Goal: Task Accomplishment & Management: Use online tool/utility

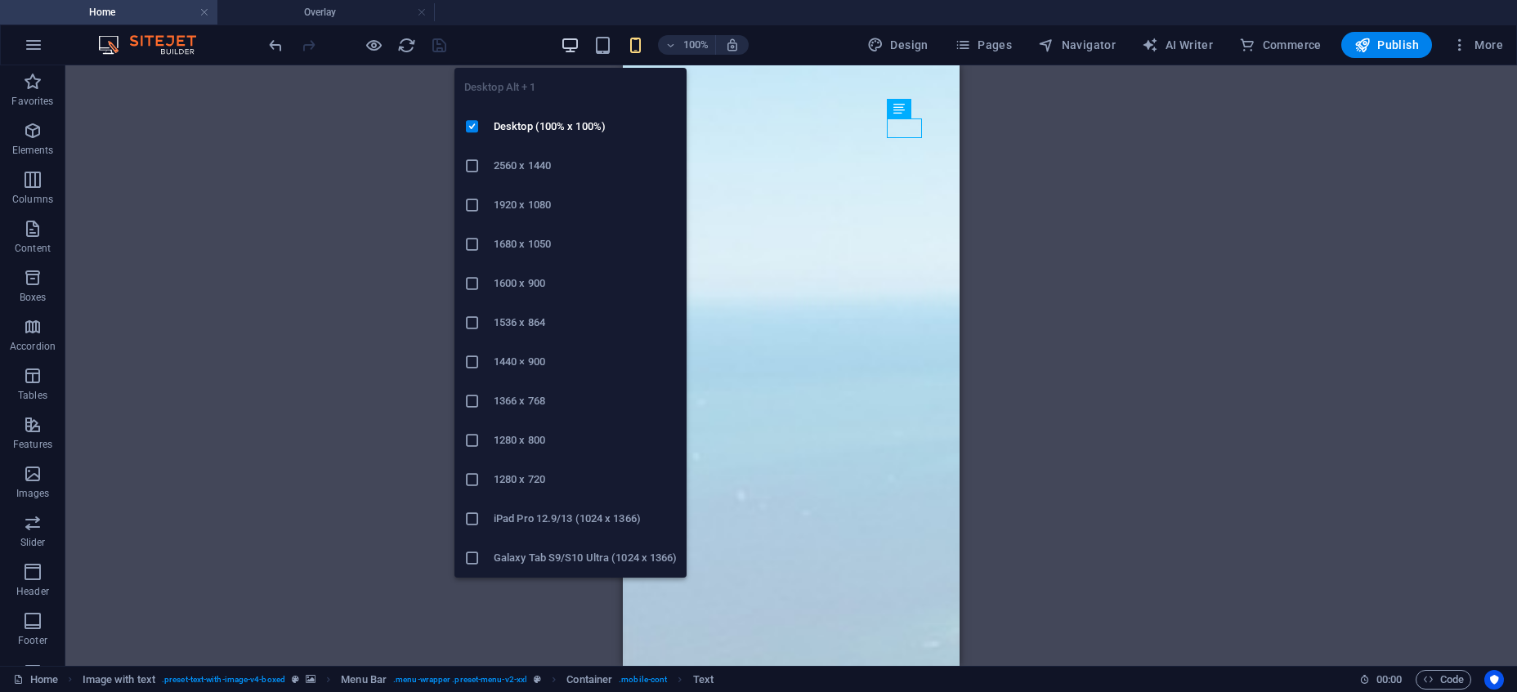
click at [570, 49] on icon "button" at bounding box center [570, 45] width 19 height 19
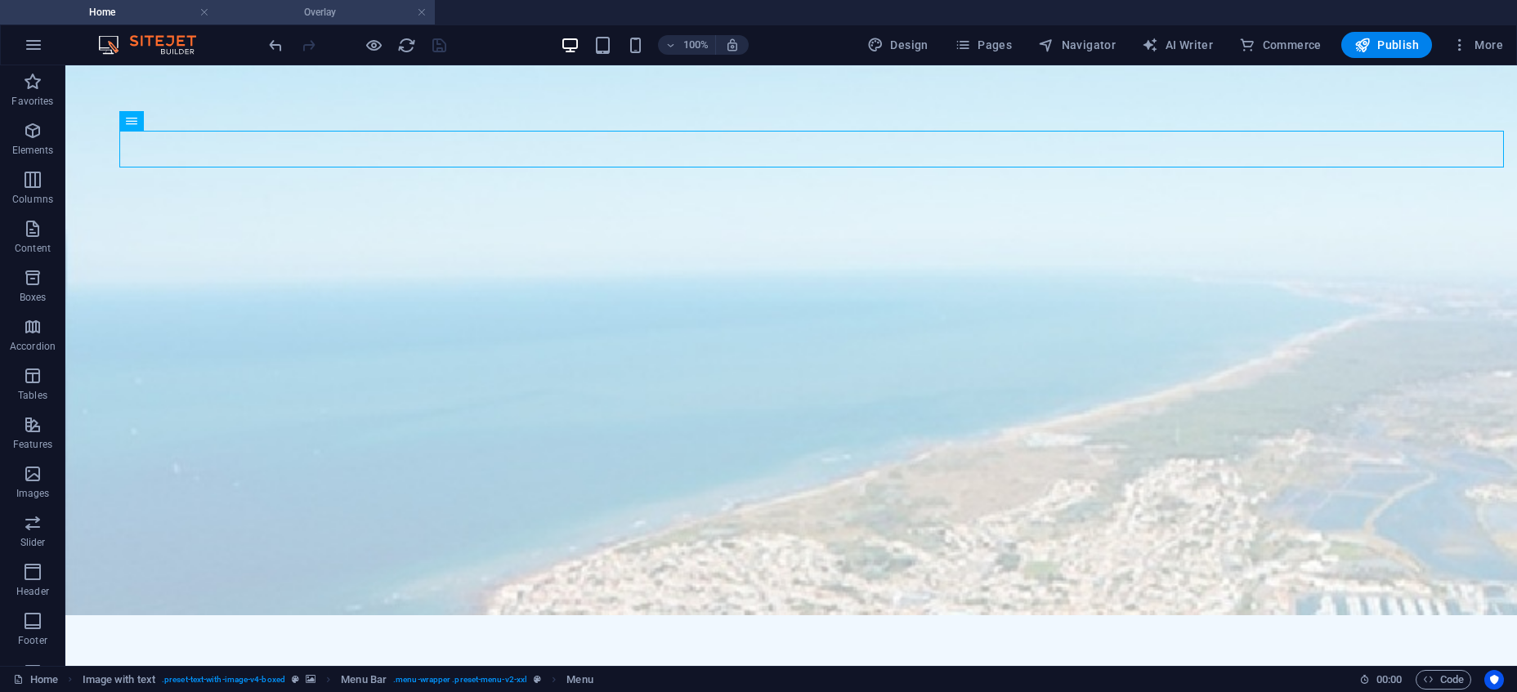
click at [369, 11] on h4 "Overlay" at bounding box center [325, 12] width 217 height 18
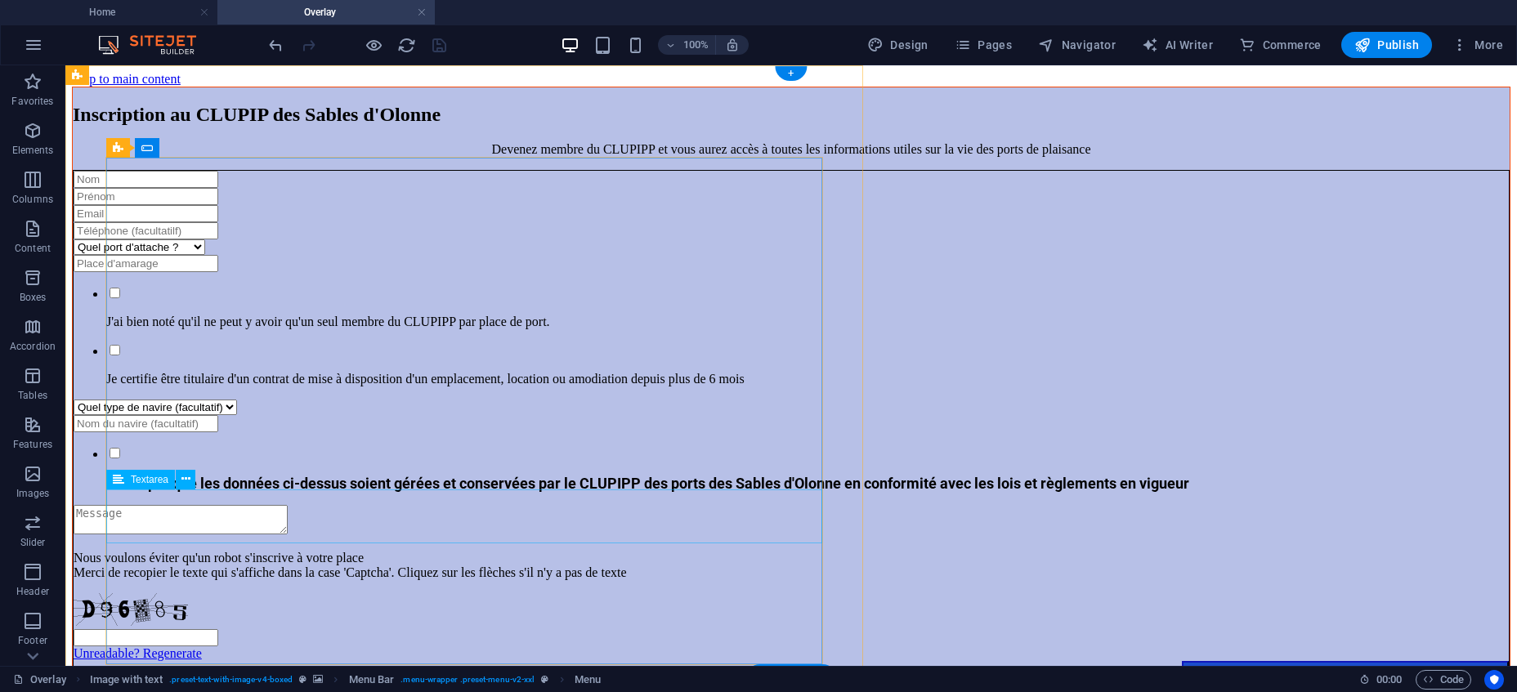
scroll to position [12, 0]
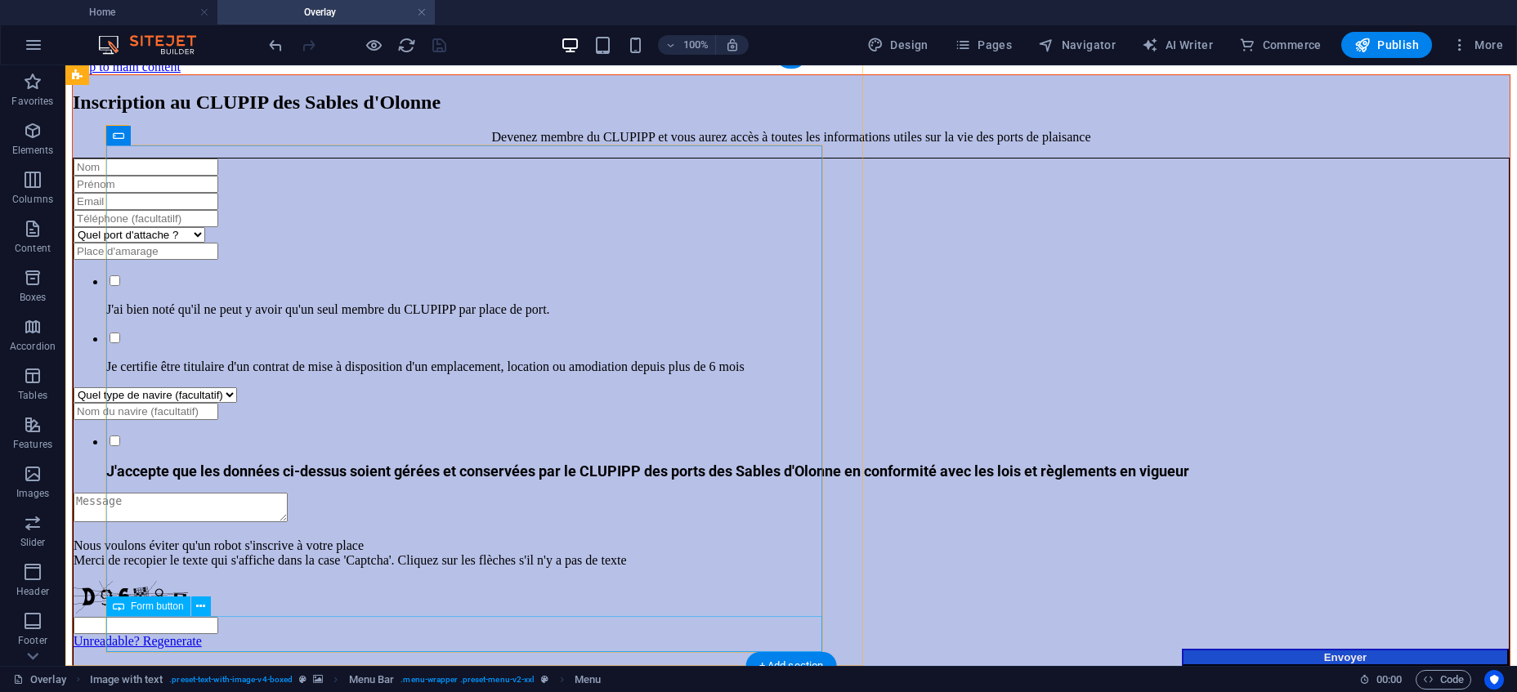
click at [526, 649] on div "Envoyer" at bounding box center [791, 657] width 1435 height 17
click at [196, 606] on button at bounding box center [201, 607] width 20 height 20
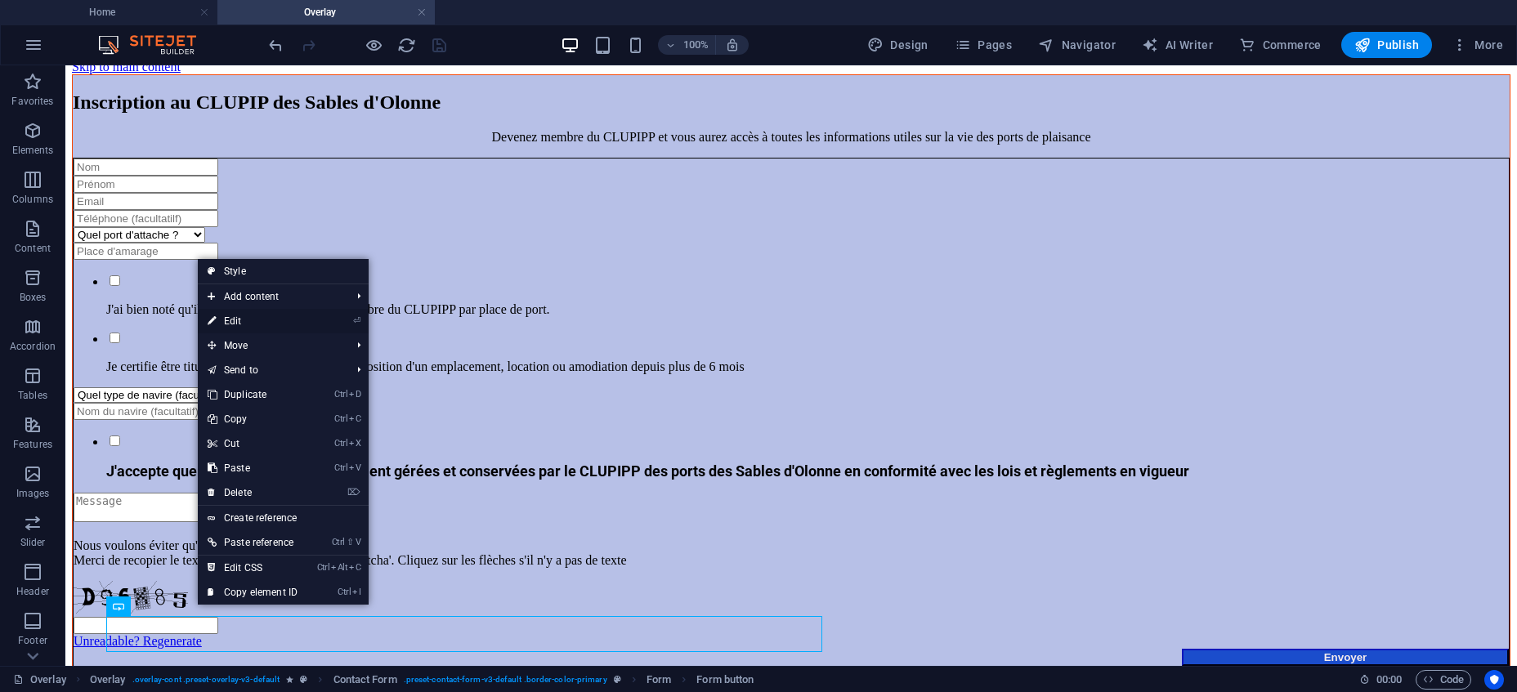
click at [232, 319] on link "⏎ Edit" at bounding box center [253, 321] width 110 height 25
select select "px"
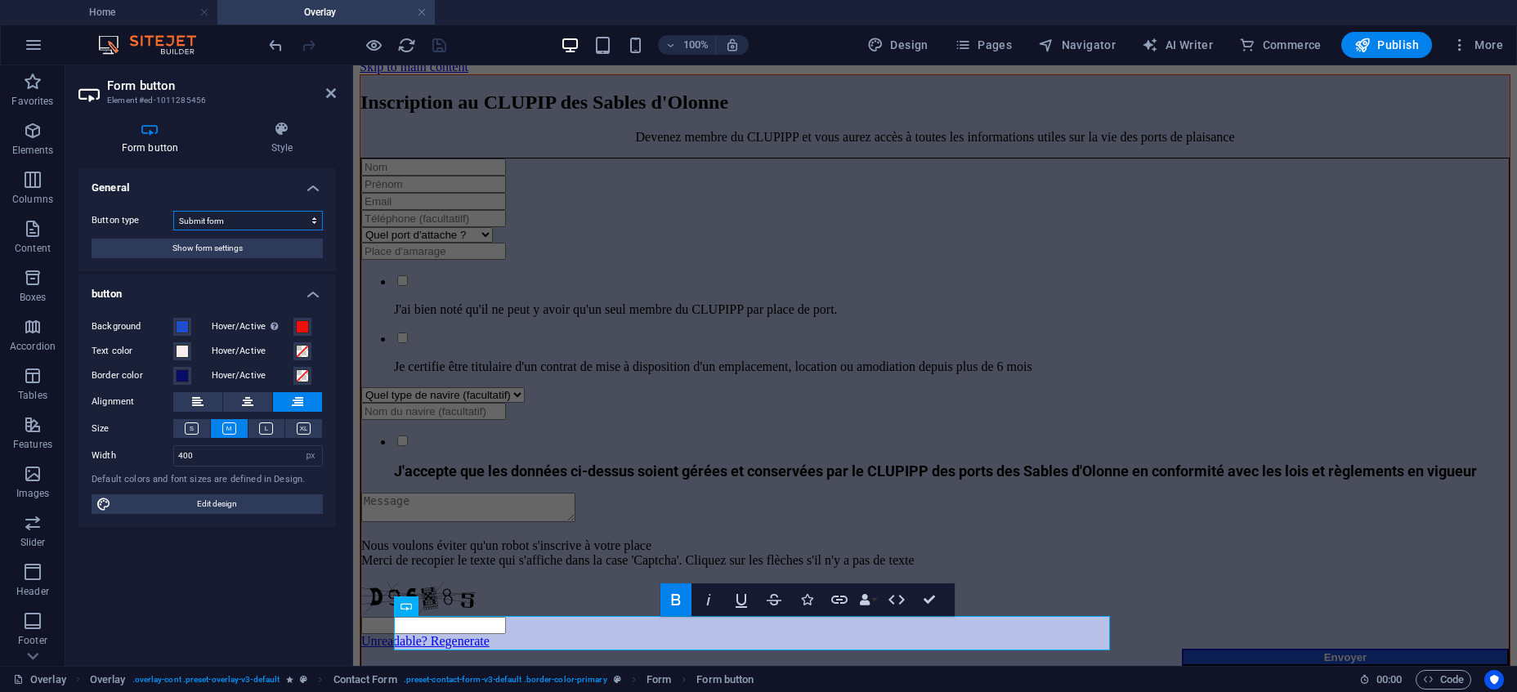
click at [173, 211] on select "Submit form Reset form No action" at bounding box center [248, 221] width 150 height 20
click option "Submit form" at bounding box center [0, 0] width 0 height 0
click at [245, 253] on button "Show form settings" at bounding box center [207, 249] width 231 height 20
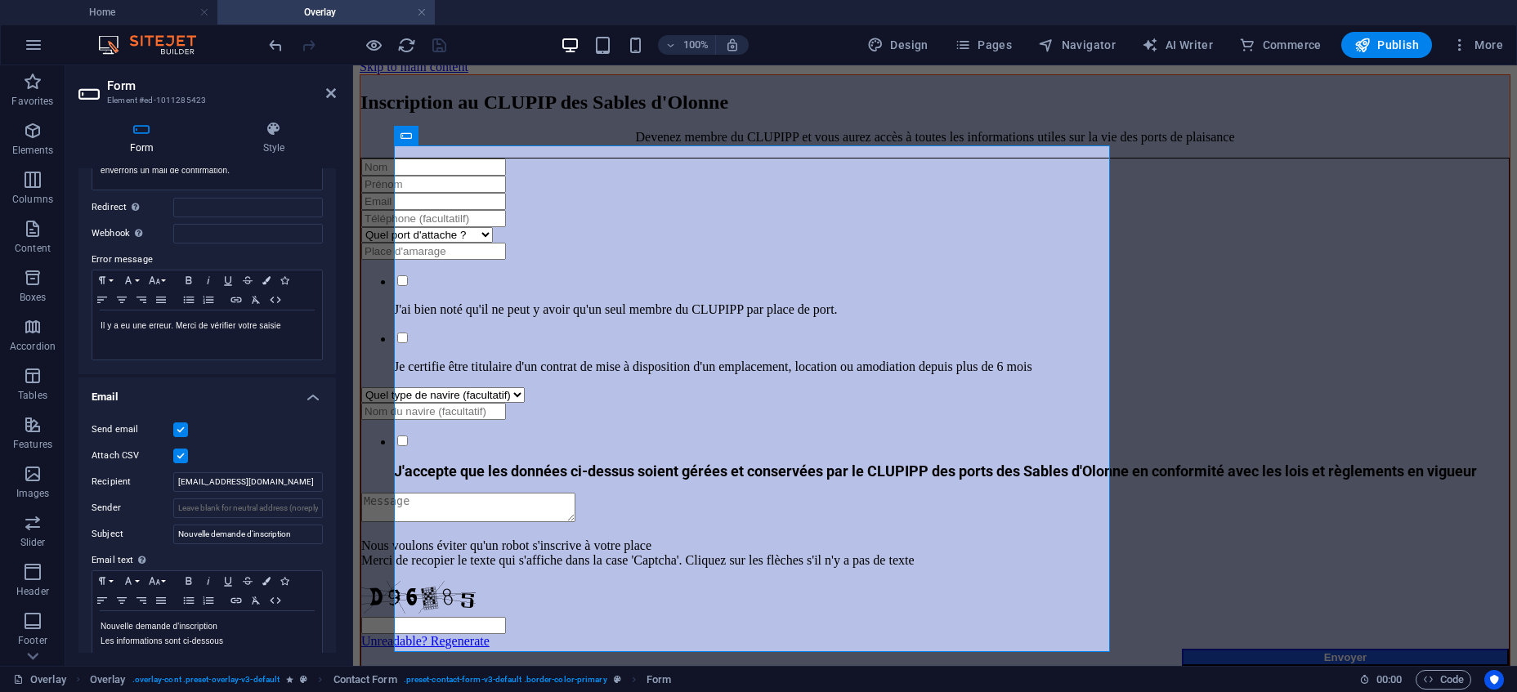
scroll to position [221, 0]
